Goal: Task Accomplishment & Management: Manage account settings

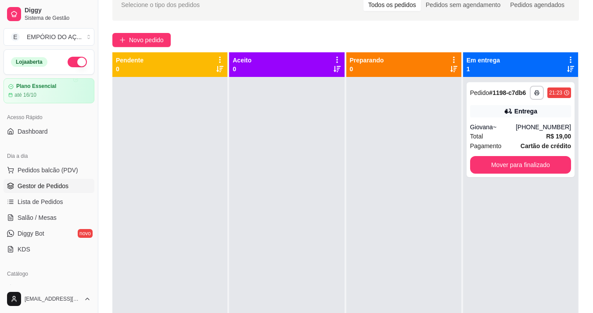
scroll to position [118, 0]
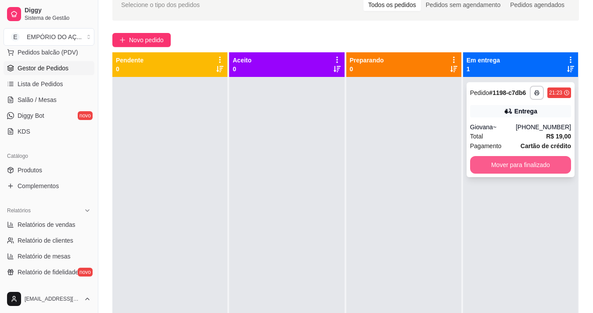
click at [544, 164] on button "Mover para finalizado" at bounding box center [520, 165] width 101 height 18
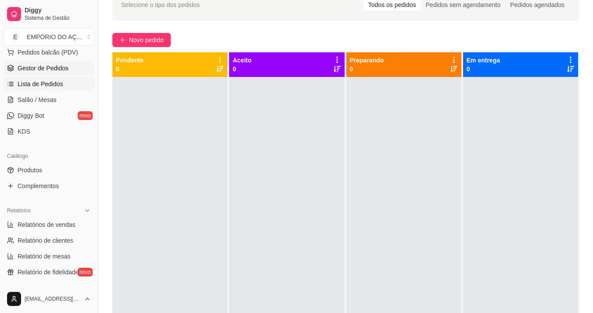
click at [47, 79] on link "Lista de Pedidos" at bounding box center [49, 84] width 91 height 14
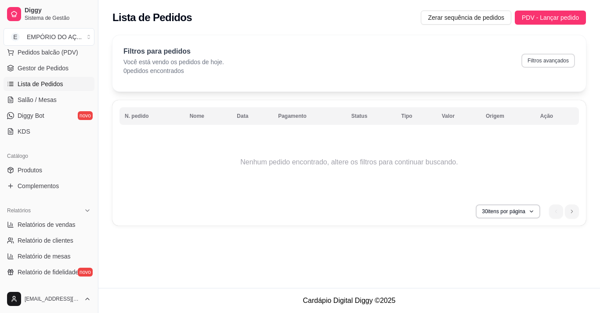
click at [551, 65] on button "Filtros avançados" at bounding box center [548, 61] width 54 height 14
select select "0"
click at [527, 211] on button "30 itens por página" at bounding box center [507, 211] width 62 height 14
click at [530, 198] on div "N. pedido Nome Data Pagamento Status Tipo Valor Origem Ação Nenhum pedido encon…" at bounding box center [348, 162] width 473 height 125
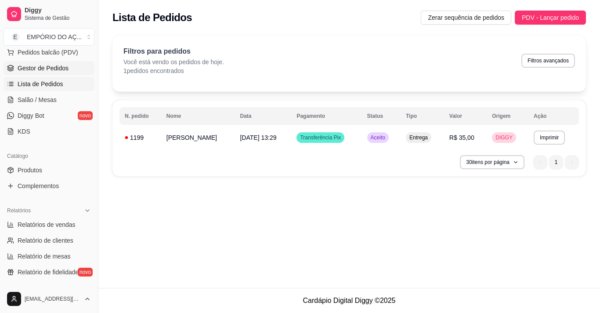
click at [47, 67] on span "Gestor de Pedidos" at bounding box center [43, 68] width 51 height 9
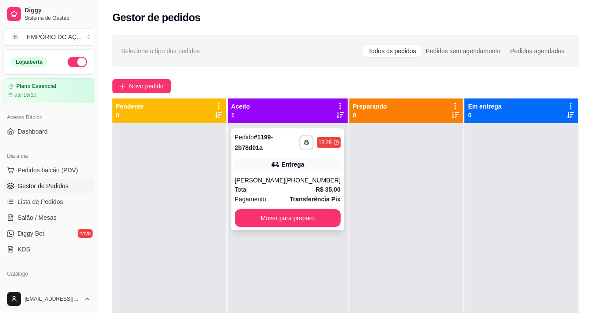
click at [316, 188] on strong "R$ 35,00" at bounding box center [328, 189] width 25 height 7
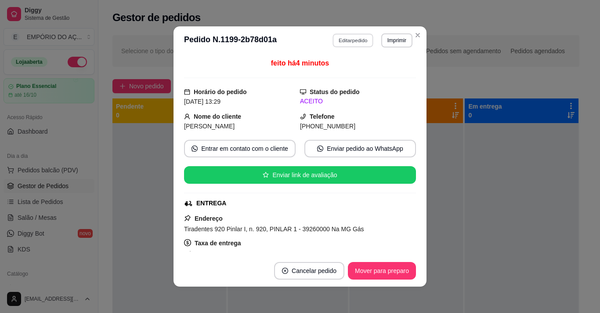
click at [361, 33] on button "Editar pedido" at bounding box center [353, 40] width 41 height 14
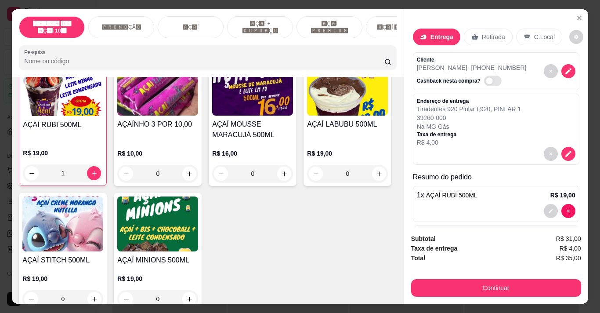
scroll to position [263, 0]
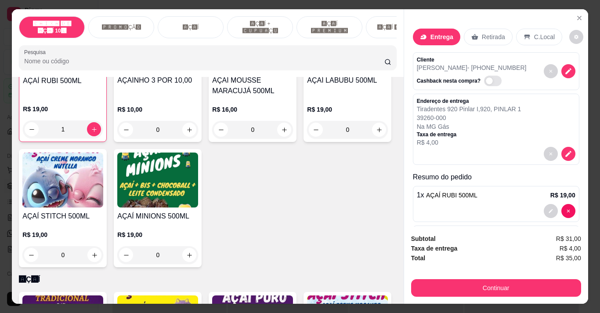
click at [307, 138] on div "0" at bounding box center [347, 130] width 81 height 18
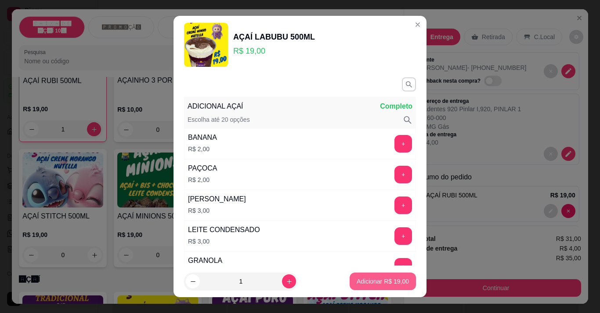
click at [369, 278] on p "Adicionar R$ 19,00" at bounding box center [383, 281] width 52 height 9
type input "1"
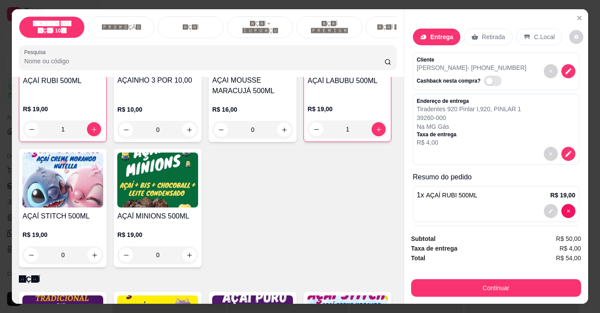
click at [31, 131] on div "1" at bounding box center [63, 129] width 80 height 18
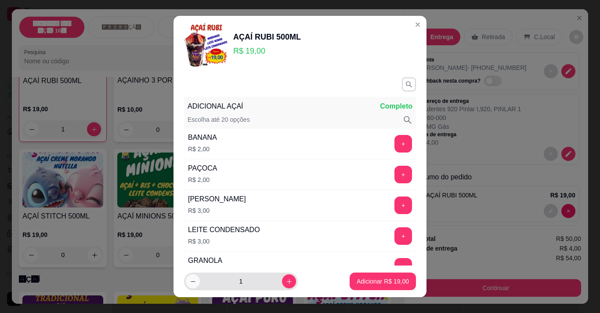
click at [193, 284] on button "decrease-product-quantity" at bounding box center [193, 281] width 14 height 14
type input "0"
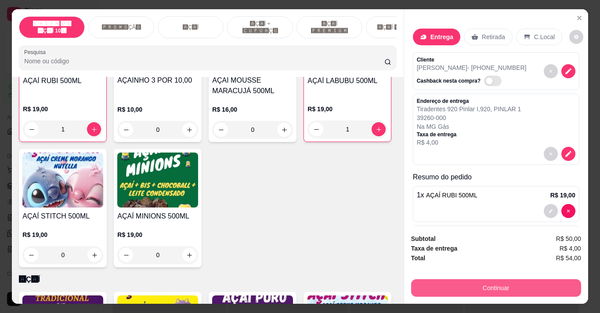
click at [474, 283] on button "Continuar" at bounding box center [496, 288] width 170 height 18
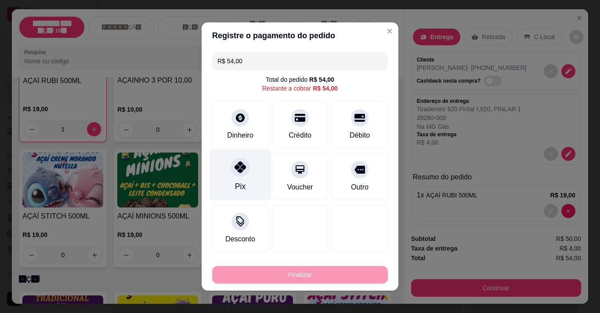
click at [225, 190] on div "Pix" at bounding box center [240, 174] width 62 height 51
type input "R$ 0,00"
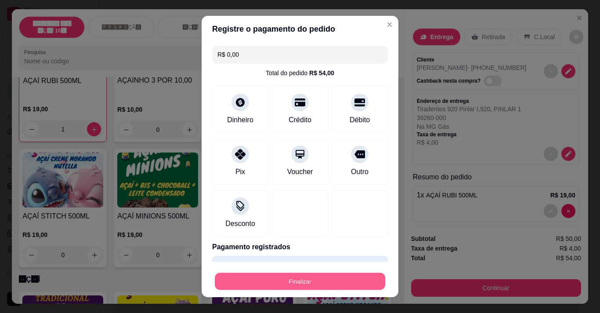
click at [276, 278] on button "Finalizar" at bounding box center [300, 281] width 170 height 17
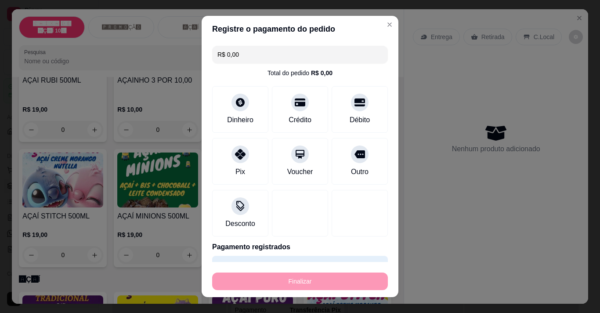
type input "0"
type input "-R$ 54,00"
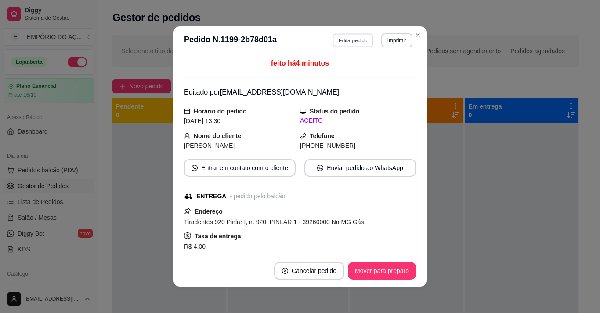
click at [348, 43] on button "Editar pedido" at bounding box center [353, 40] width 41 height 14
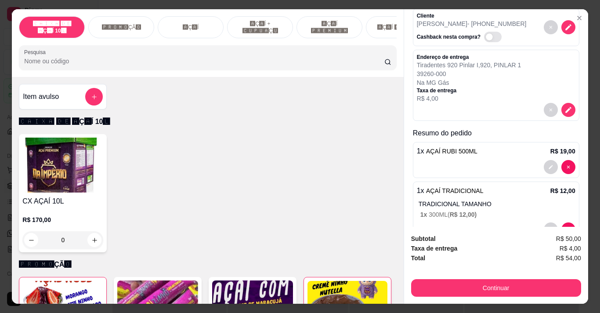
scroll to position [88, 0]
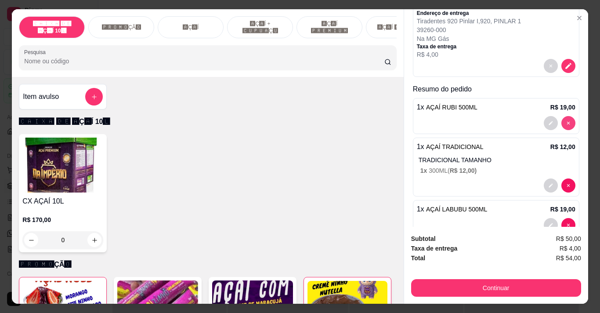
type input "0"
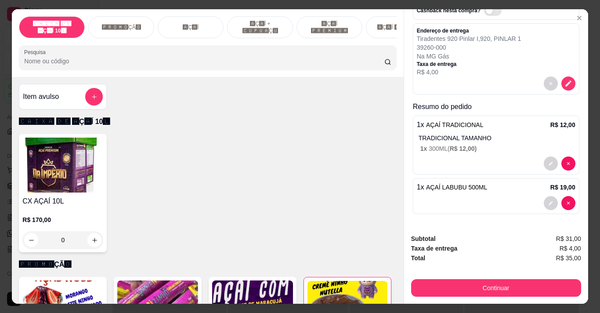
scroll to position [70, 0]
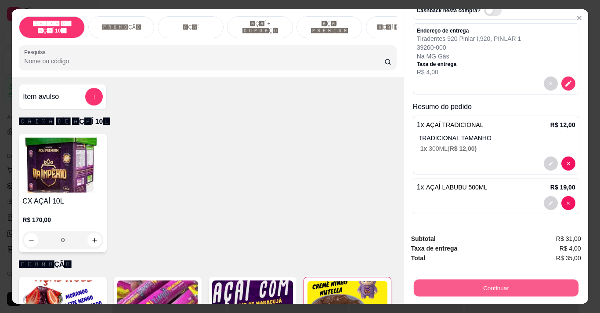
click at [489, 290] on button "Continuar" at bounding box center [495, 287] width 165 height 17
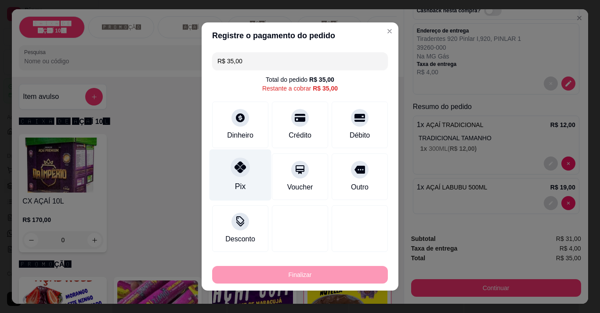
click at [238, 183] on div "Pix" at bounding box center [240, 185] width 11 height 11
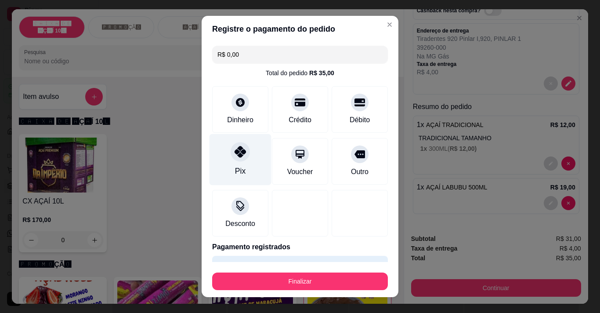
type input "R$ 0,00"
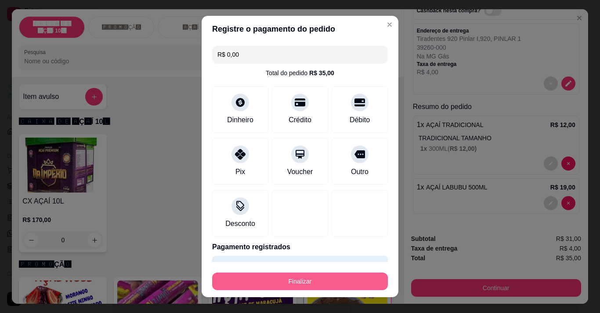
click at [268, 278] on button "Finalizar" at bounding box center [300, 281] width 176 height 18
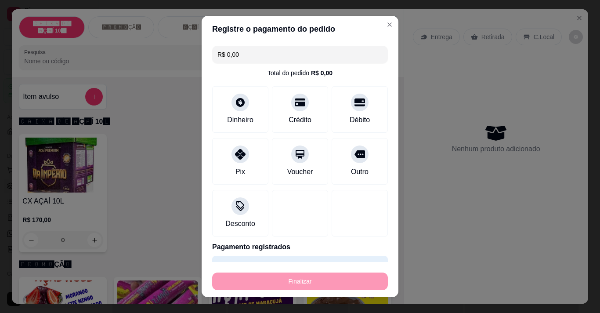
type input "0"
type input "-R$ 35,00"
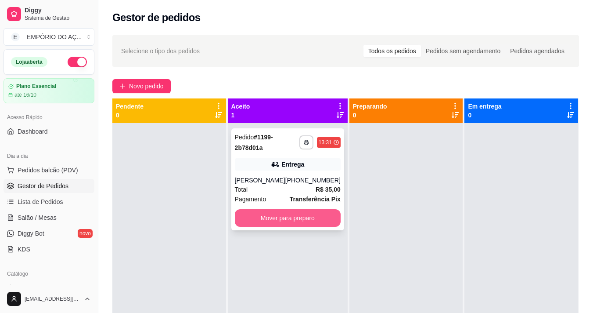
click at [298, 224] on button "Mover para preparo" at bounding box center [288, 218] width 106 height 18
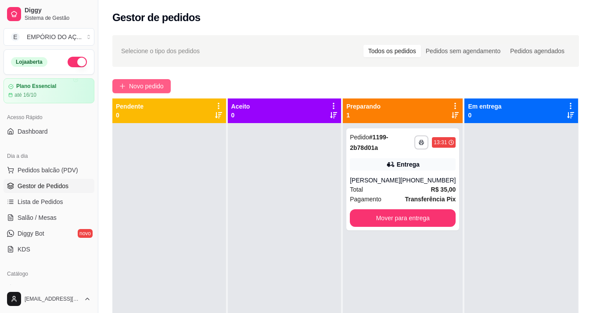
click at [126, 87] on button "Novo pedido" at bounding box center [141, 86] width 58 height 14
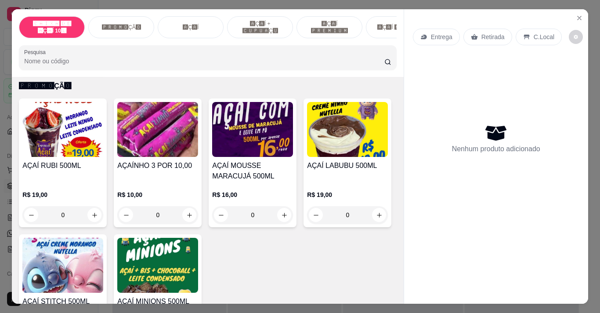
scroll to position [176, 0]
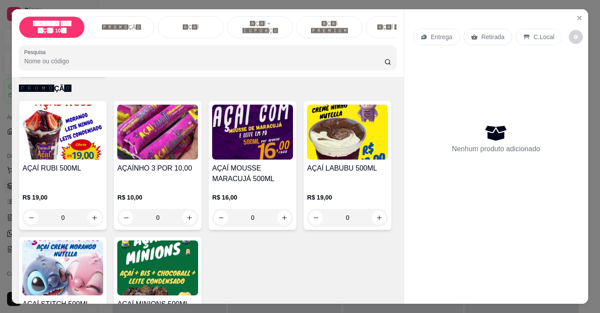
click at [283, 224] on div "0" at bounding box center [252, 218] width 81 height 18
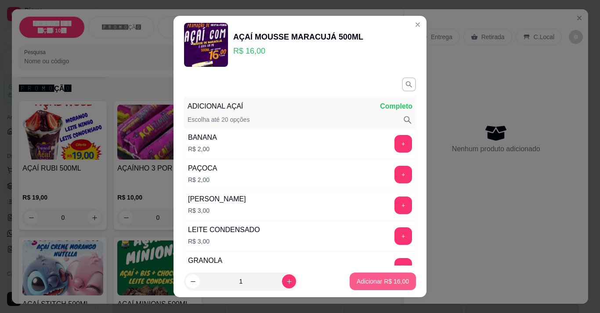
click at [374, 286] on button "Adicionar R$ 16,00" at bounding box center [383, 281] width 66 height 18
type input "1"
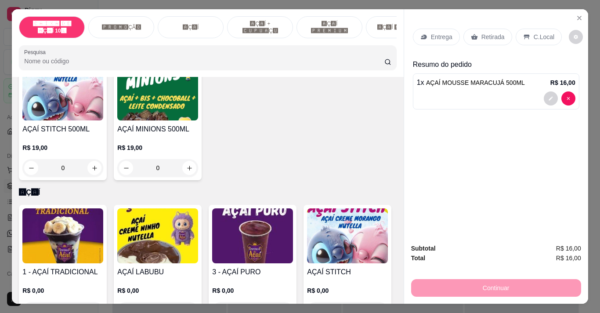
scroll to position [395, 0]
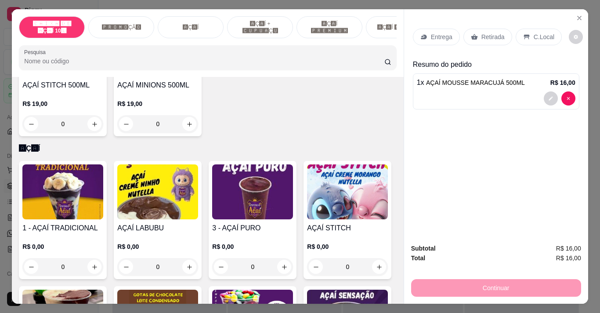
click at [89, 267] on div "0" at bounding box center [62, 267] width 81 height 18
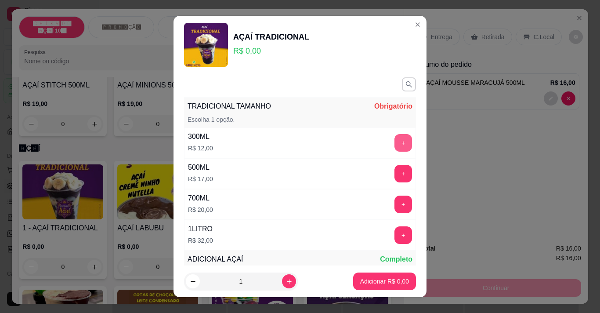
click at [394, 141] on button "+" at bounding box center [403, 143] width 18 height 18
click at [394, 174] on button "+" at bounding box center [403, 174] width 18 height 18
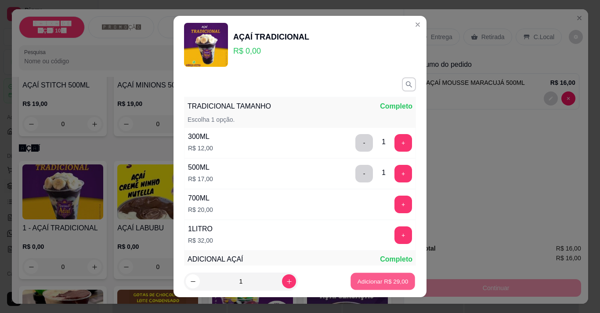
click at [375, 281] on p "Adicionar R$ 29,00" at bounding box center [382, 281] width 51 height 8
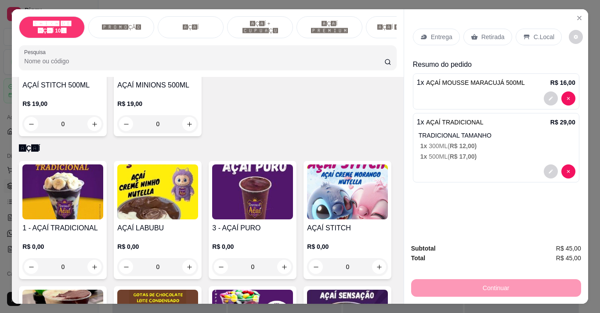
click at [497, 36] on p "Retirada" at bounding box center [492, 36] width 23 height 9
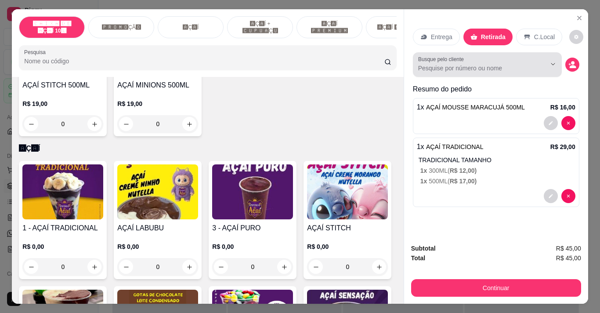
click at [510, 67] on input "Busque pelo cliente" at bounding box center [475, 68] width 114 height 9
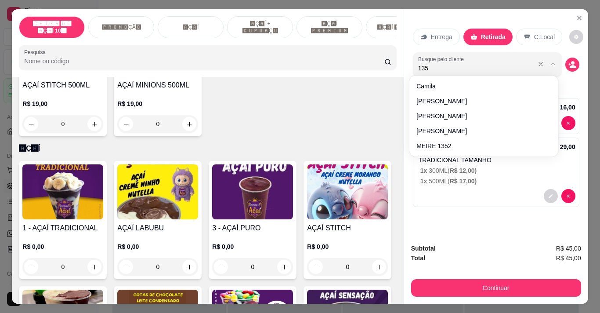
type input "1352"
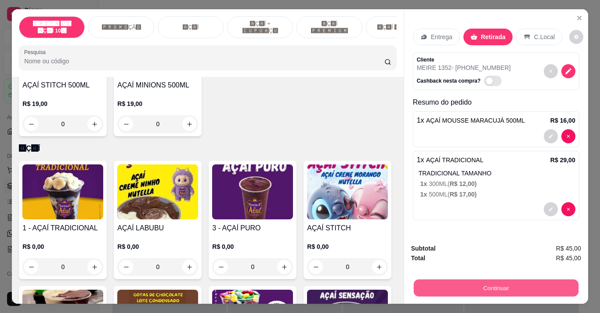
click at [490, 286] on button "Continuar" at bounding box center [495, 287] width 165 height 17
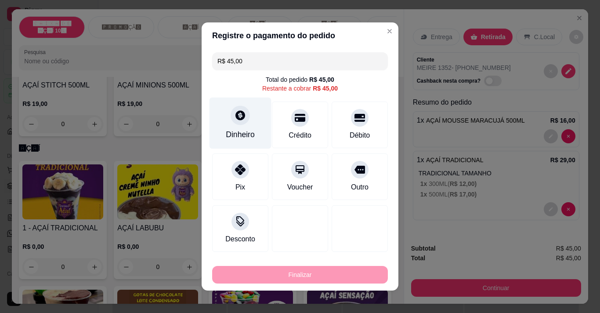
click at [238, 124] on div at bounding box center [240, 114] width 19 height 19
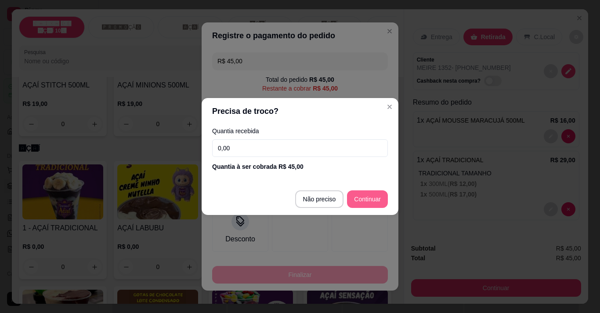
type input "R$ 0,00"
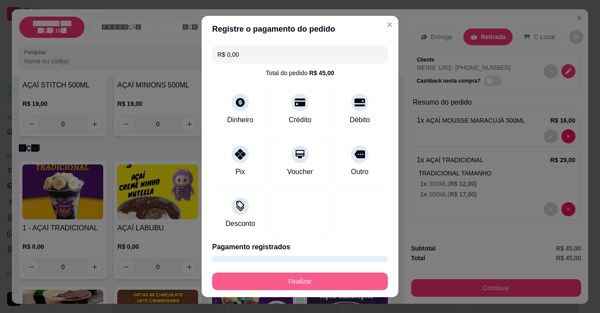
click at [344, 285] on button "Finalizar" at bounding box center [300, 281] width 176 height 18
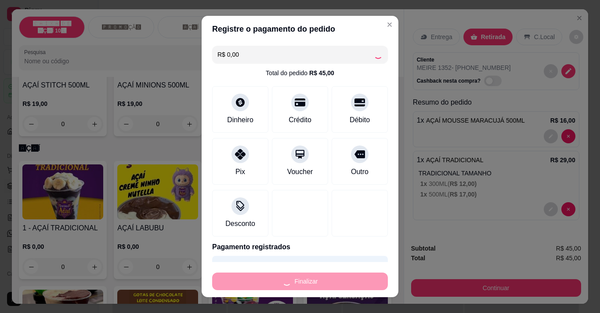
type input "0"
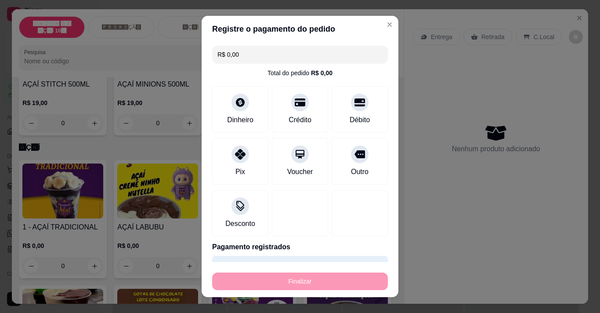
type input "-R$ 45,00"
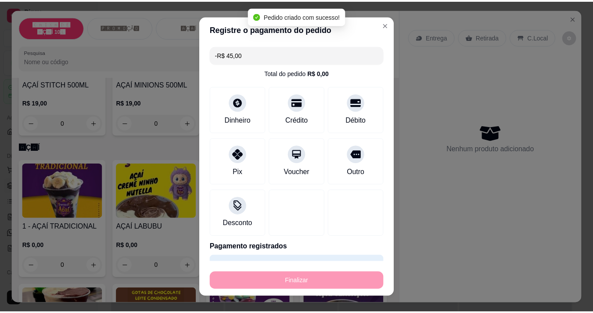
scroll to position [394, 0]
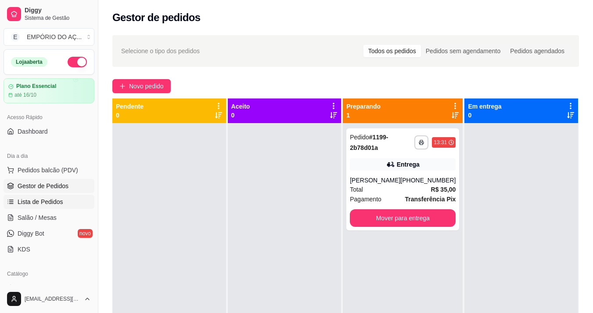
click at [38, 199] on span "Lista de Pedidos" at bounding box center [41, 201] width 46 height 9
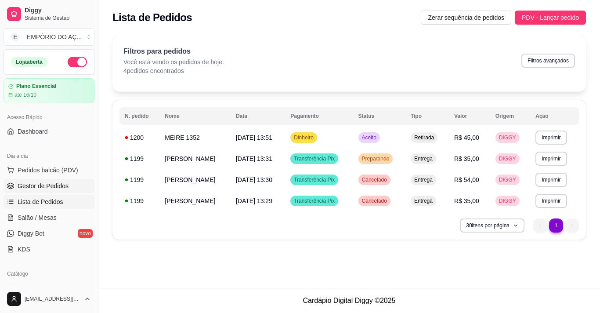
click at [45, 188] on span "Gestor de Pedidos" at bounding box center [43, 185] width 51 height 9
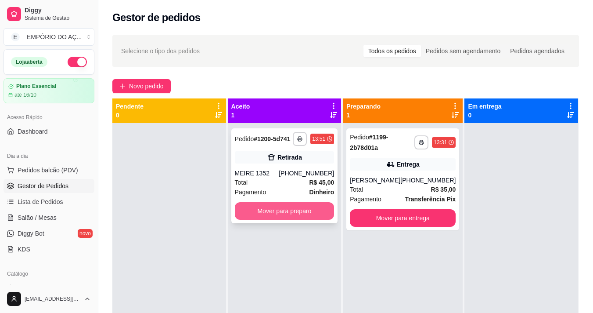
click at [288, 208] on button "Mover para preparo" at bounding box center [285, 211] width 100 height 18
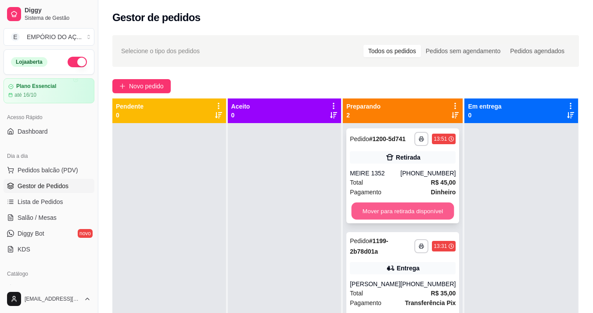
click at [429, 213] on button "Mover para retirada disponível" at bounding box center [403, 210] width 103 height 17
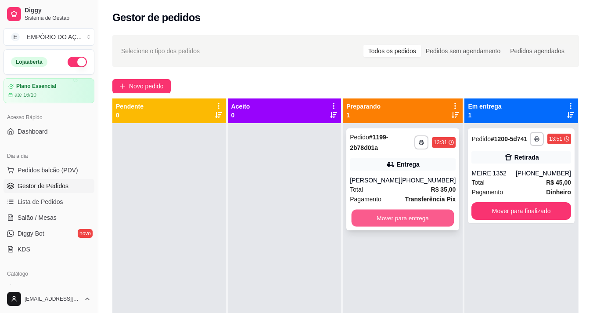
click at [431, 221] on button "Mover para entrega" at bounding box center [403, 217] width 103 height 17
